Goal: Complete application form

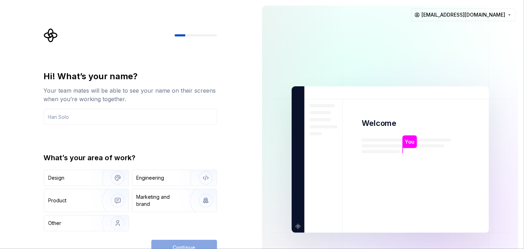
drag, startPoint x: 439, startPoint y: 61, endPoint x: 453, endPoint y: 65, distance: 14.2
click at [439, 61] on img at bounding box center [390, 160] width 286 height 334
click at [121, 92] on div "Your team mates will be able to see your name on their screens when you’re work…" at bounding box center [130, 94] width 173 height 17
click at [125, 110] on input "text" at bounding box center [130, 117] width 173 height 16
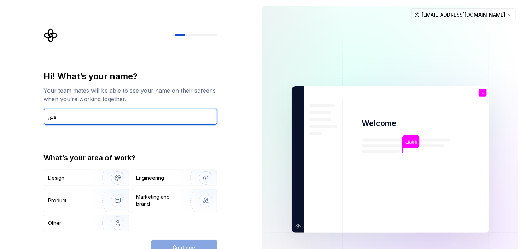
type input "ة"
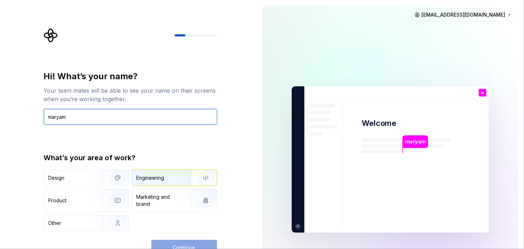
type input "maryam"
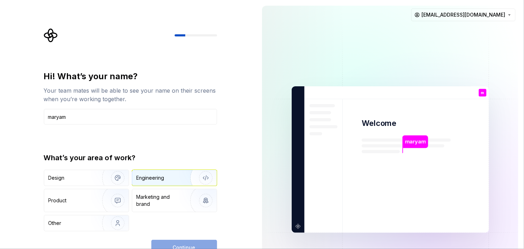
click at [178, 170] on img "button" at bounding box center [200, 177] width 45 height 47
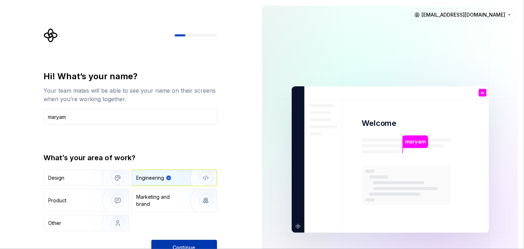
click at [196, 240] on button "Continue" at bounding box center [184, 248] width 66 height 16
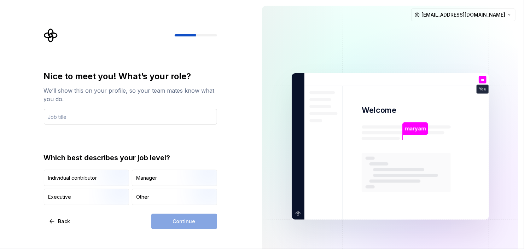
click at [86, 118] on input "text" at bounding box center [130, 117] width 173 height 16
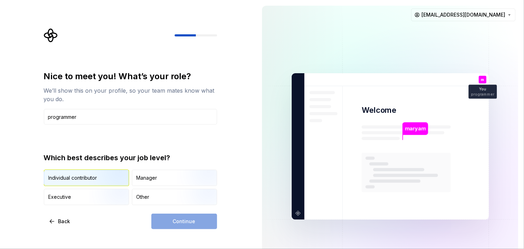
type input "programmer"
click at [97, 181] on img "button" at bounding box center [111, 186] width 45 height 47
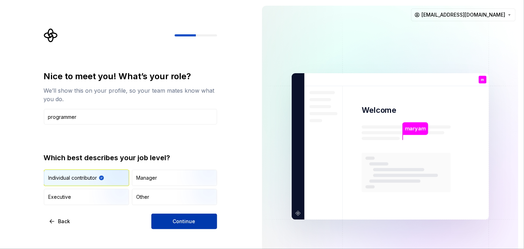
click at [189, 224] on span "Continue" at bounding box center [184, 221] width 23 height 7
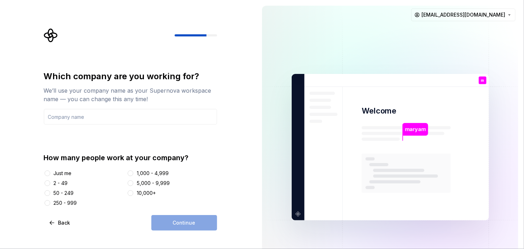
click at [61, 172] on div "Just me" at bounding box center [63, 173] width 18 height 7
click at [50, 172] on button "Just me" at bounding box center [48, 173] width 6 height 6
click at [180, 223] on div "Continue" at bounding box center [184, 223] width 66 height 16
click at [89, 126] on div "Which company are you working for? We’ll use your company name as your Supernov…" at bounding box center [130, 139] width 173 height 136
click at [91, 120] on input "text" at bounding box center [130, 117] width 173 height 16
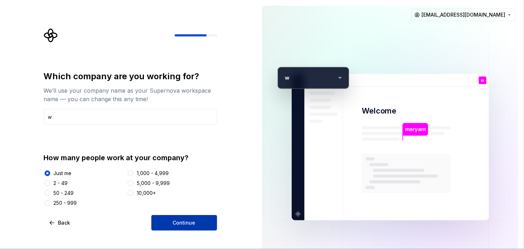
click at [167, 217] on button "Continue" at bounding box center [184, 223] width 66 height 16
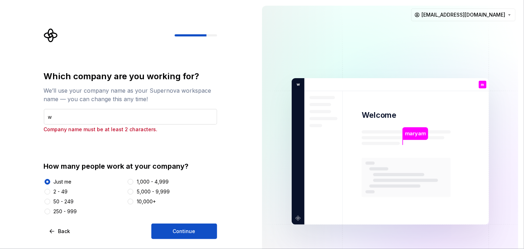
click at [85, 117] on input "w" at bounding box center [130, 117] width 173 height 16
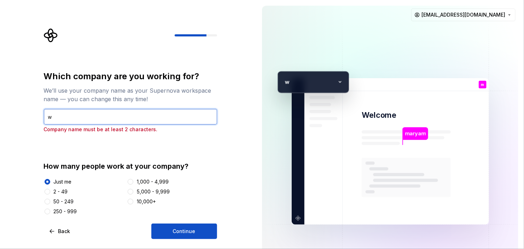
click at [85, 117] on input "w" at bounding box center [130, 117] width 173 height 16
type input "qq"
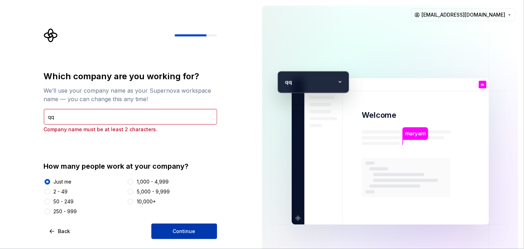
click at [173, 234] on button "Continue" at bounding box center [184, 231] width 66 height 16
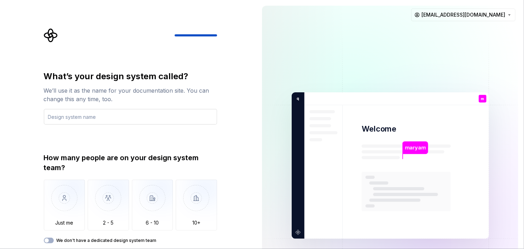
click at [104, 119] on input "text" at bounding box center [130, 117] width 173 height 16
click at [62, 200] on img "button" at bounding box center [64, 202] width 41 height 47
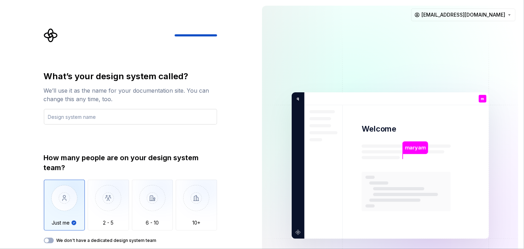
click at [148, 122] on input "text" at bounding box center [130, 117] width 173 height 16
click at [91, 87] on div "We’ll use it as the name for your documentation site. You can change this any t…" at bounding box center [130, 94] width 173 height 17
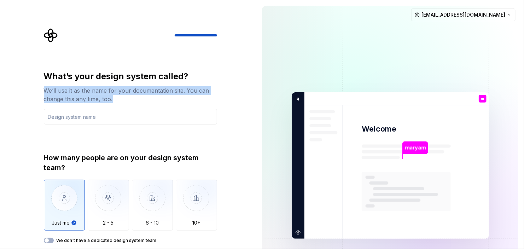
click at [91, 87] on div "We’ll use it as the name for your documentation site. You can change this any t…" at bounding box center [130, 94] width 173 height 17
copy div "We’ll use it as the name for your documentation site. You can change this any t…"
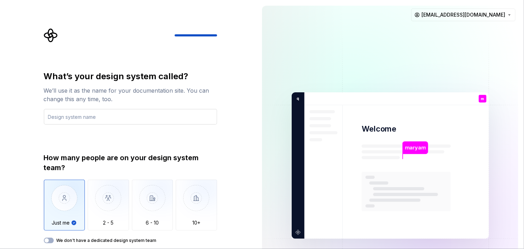
click at [90, 122] on input "text" at bounding box center [130, 117] width 173 height 16
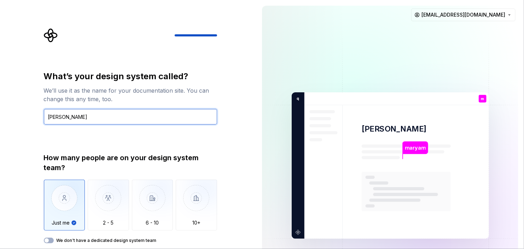
type input "mary vibe"
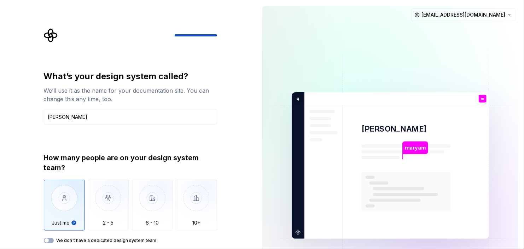
click at [62, 204] on img "button" at bounding box center [64, 202] width 41 height 47
click at [233, 223] on div "What’s your design system called? We’ll use it as the name for your documentati…" at bounding box center [128, 165] width 256 height 331
click at [156, 209] on img "button" at bounding box center [152, 202] width 41 height 47
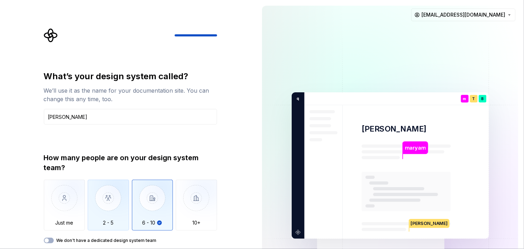
click at [113, 209] on img "button" at bounding box center [108, 202] width 41 height 47
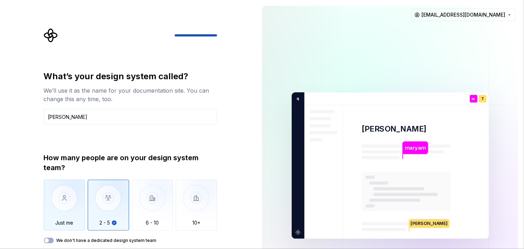
click at [67, 209] on img "button" at bounding box center [64, 202] width 41 height 47
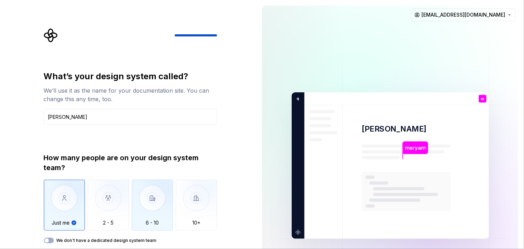
click at [166, 208] on img "button" at bounding box center [152, 202] width 41 height 47
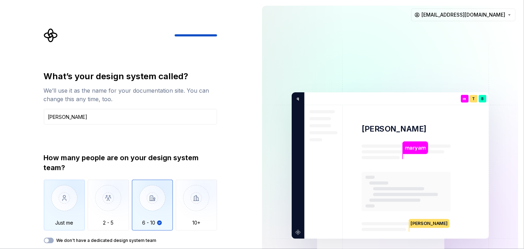
click at [84, 204] on img "button" at bounding box center [64, 202] width 41 height 47
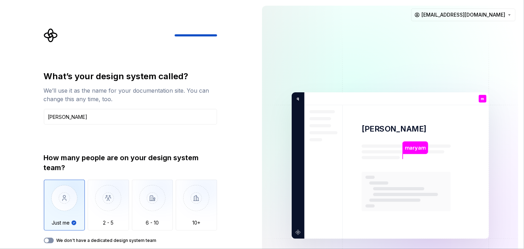
click at [49, 237] on button "We don't have a dedicated design system team" at bounding box center [49, 240] width 10 height 6
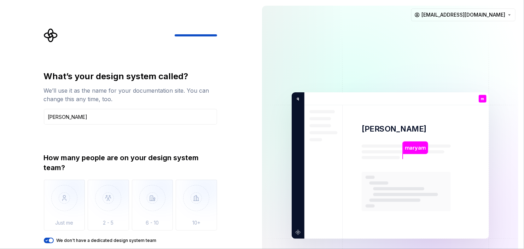
click at [142, 141] on div "What’s your design system called? We’ll use it as the name for your documentati…" at bounding box center [130, 157] width 173 height 172
click at [206, 26] on div "What’s your design system called? We’ll use it as the name for your documentati…" at bounding box center [128, 165] width 256 height 331
click at [73, 94] on div "We’ll use it as the name for your documentation site. You can change this any t…" at bounding box center [130, 94] width 173 height 17
click at [75, 120] on input "mary vibe" at bounding box center [130, 117] width 173 height 16
click at [420, 146] on p "maryam" at bounding box center [414, 148] width 21 height 8
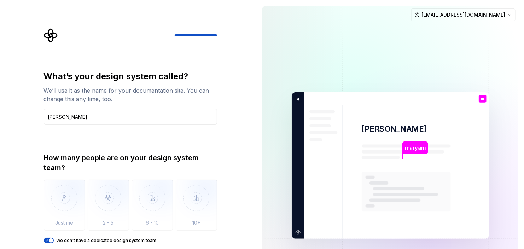
click at [47, 32] on icon "Supernova Logo" at bounding box center [51, 35] width 14 height 14
click at [500, 24] on img at bounding box center [390, 166] width 286 height 334
click at [502, 19] on html "What’s your design system called? We’ll use it as the name for your documentati…" at bounding box center [262, 124] width 524 height 249
click at [200, 76] on html "What’s your design system called? We’ll use it as the name for your documentati…" at bounding box center [262, 124] width 524 height 249
click at [215, 32] on div at bounding box center [130, 35] width 173 height 14
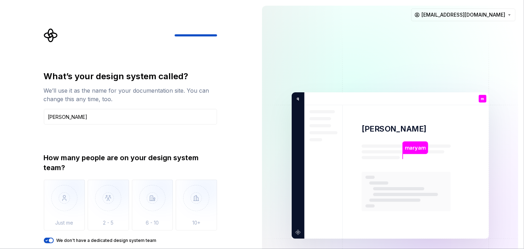
click at [56, 43] on div "What’s your design system called? We’ll use it as the name for your documentati…" at bounding box center [133, 147] width 186 height 239
click at [52, 34] on icon "Supernova Logo" at bounding box center [50, 35] width 13 height 13
drag, startPoint x: 84, startPoint y: 133, endPoint x: 84, endPoint y: 141, distance: 8.1
click at [84, 141] on div "What’s your design system called? We’ll use it as the name for your documentati…" at bounding box center [130, 157] width 173 height 172
click at [67, 239] on label "We don't have a dedicated design system team" at bounding box center [107, 240] width 100 height 6
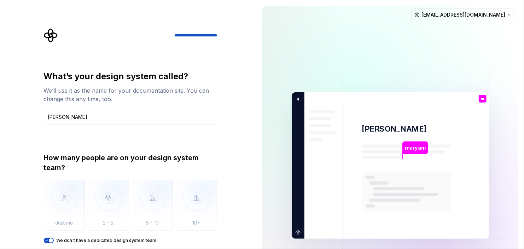
click at [54, 239] on button "We don't have a dedicated design system team" at bounding box center [49, 240] width 10 height 6
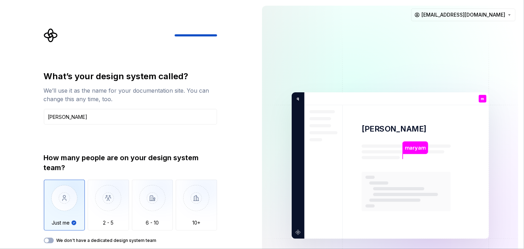
click at [64, 195] on img "button" at bounding box center [64, 202] width 41 height 47
click at [77, 162] on div "How many people are on your design system team?" at bounding box center [130, 163] width 173 height 20
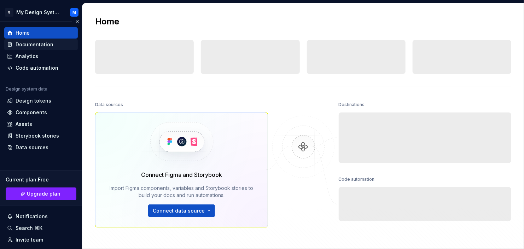
click at [31, 39] on div "Documentation" at bounding box center [40, 44] width 73 height 11
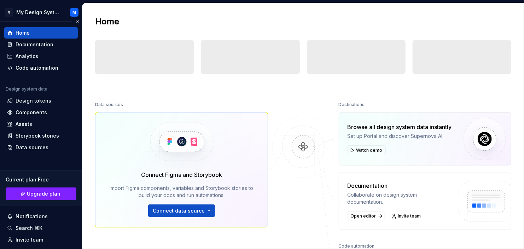
click at [35, 36] on div "Home" at bounding box center [41, 32] width 68 height 7
